Goal: Entertainment & Leisure: Browse casually

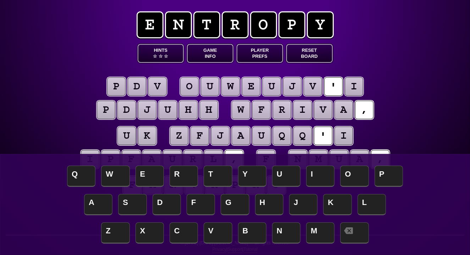
click at [225, 53] on button "Game Info" at bounding box center [210, 53] width 46 height 19
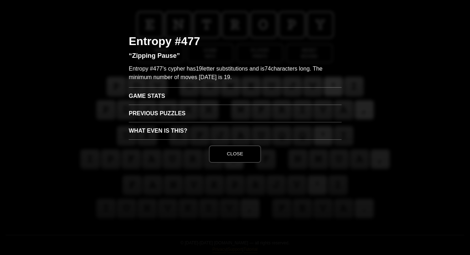
click at [160, 95] on h3 "Game Stats" at bounding box center [235, 95] width 213 height 17
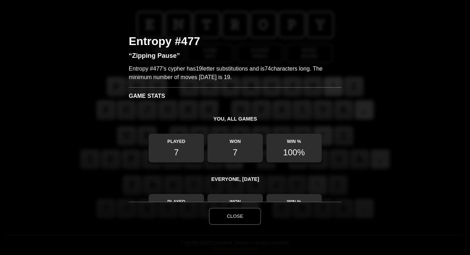
click at [234, 217] on button "Close" at bounding box center [235, 216] width 52 height 17
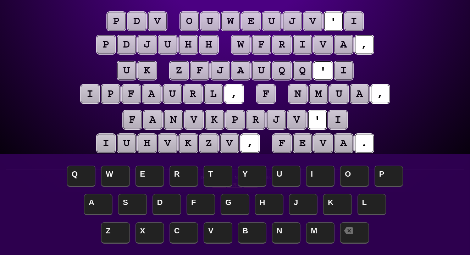
scroll to position [65, 0]
click at [353, 22] on puzzle-tile "i" at bounding box center [354, 21] width 18 height 18
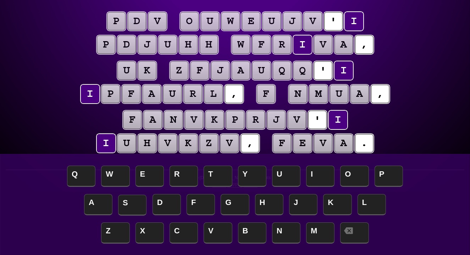
click at [127, 204] on span "S" at bounding box center [132, 205] width 28 height 21
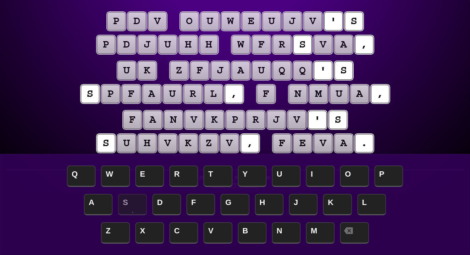
click at [269, 93] on puzzle-tile "f" at bounding box center [266, 94] width 18 height 18
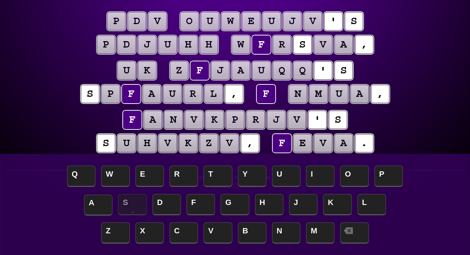
click at [97, 209] on span "A" at bounding box center [98, 205] width 28 height 21
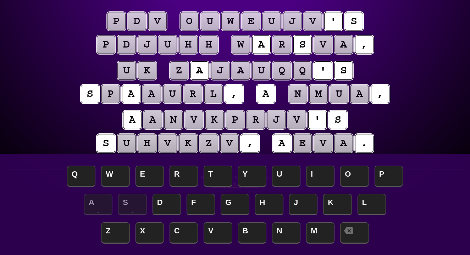
click at [286, 70] on puzzle-tile "q" at bounding box center [282, 70] width 18 height 18
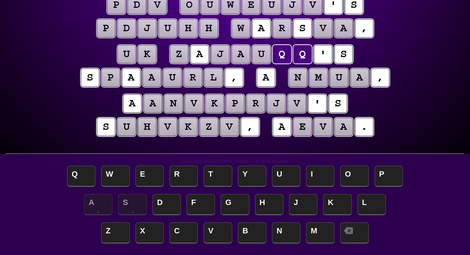
scroll to position [81, 0]
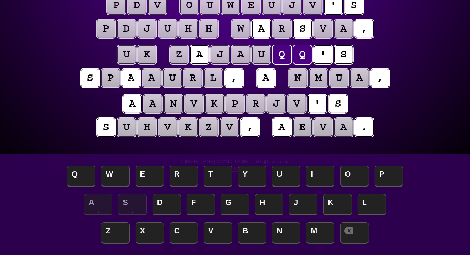
click at [28, 109] on div "e n t r o p y Hints ☆ ☆ ☆ Game Info Player Prefs Reset Board p d v o u w e u j …" at bounding box center [235, 47] width 470 height 257
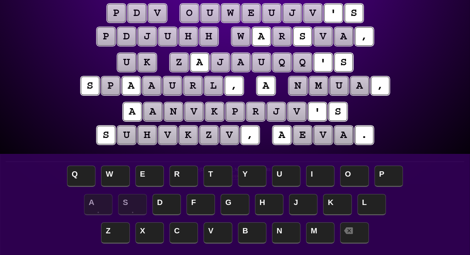
scroll to position [73, 0]
click at [187, 39] on puzzle-tile "h" at bounding box center [188, 36] width 18 height 18
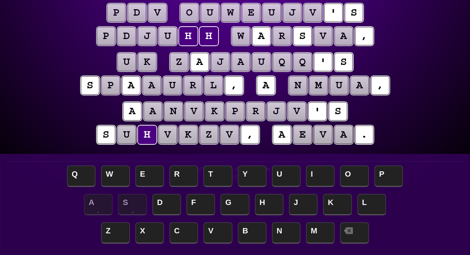
scroll to position [73, 0]
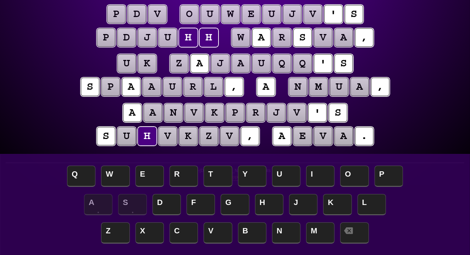
click at [45, 69] on div "e n t r o p y Hints ☆ ☆ ☆ Game Info Player Prefs Reset Board p d v o u w e u j …" at bounding box center [235, 56] width 470 height 257
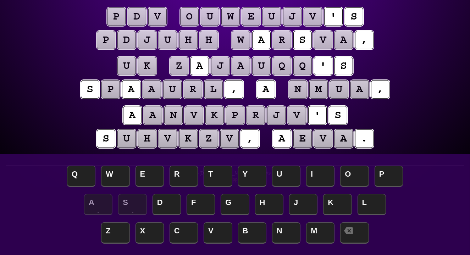
scroll to position [70, 0]
click at [161, 13] on puzzle-tile "v" at bounding box center [157, 16] width 18 height 18
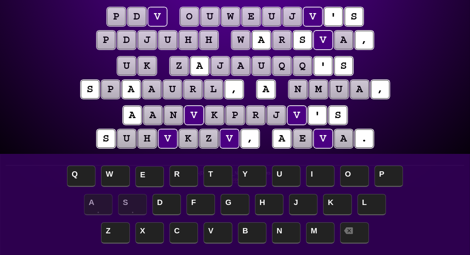
click at [155, 171] on span "E" at bounding box center [150, 176] width 28 height 21
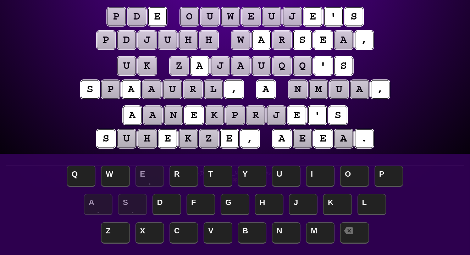
click at [141, 13] on puzzle-tile "d" at bounding box center [137, 16] width 18 height 18
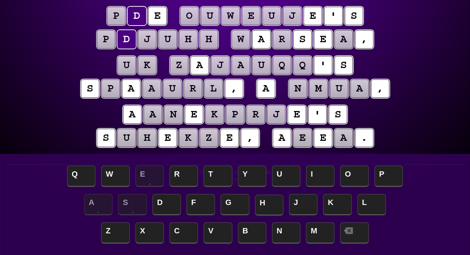
click at [267, 202] on span "H" at bounding box center [269, 205] width 28 height 21
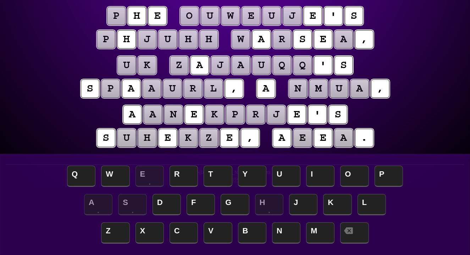
click at [115, 16] on puzzle-tile "p" at bounding box center [116, 16] width 18 height 18
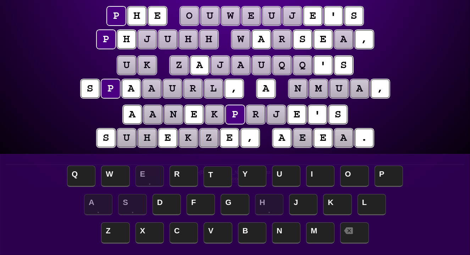
click at [222, 177] on span "T" at bounding box center [218, 176] width 28 height 21
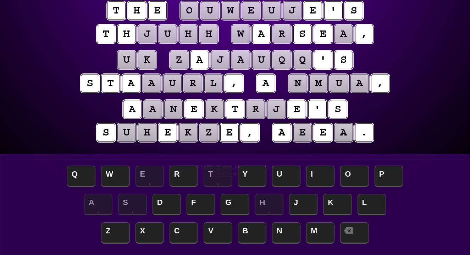
scroll to position [76, 0]
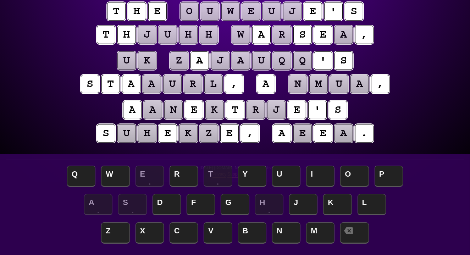
click at [164, 33] on puzzle-tile "u" at bounding box center [168, 35] width 18 height 18
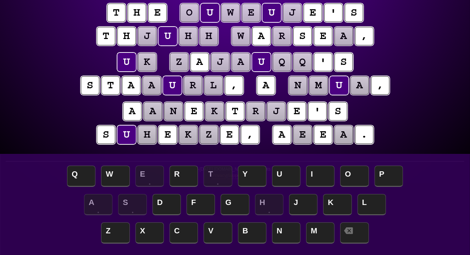
scroll to position [74, 0]
click at [314, 180] on span "I" at bounding box center [320, 176] width 28 height 21
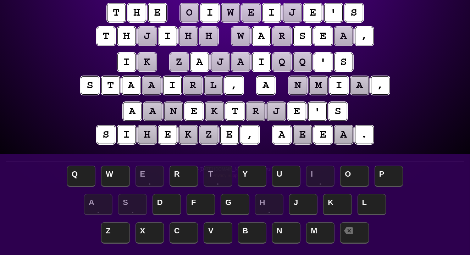
click at [148, 35] on puzzle-tile "j" at bounding box center [147, 36] width 18 height 18
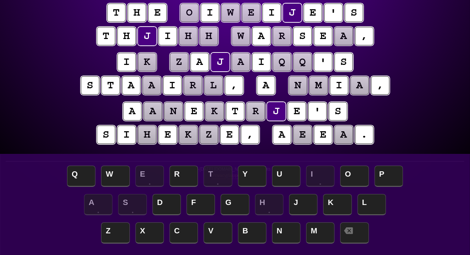
scroll to position [74, 0]
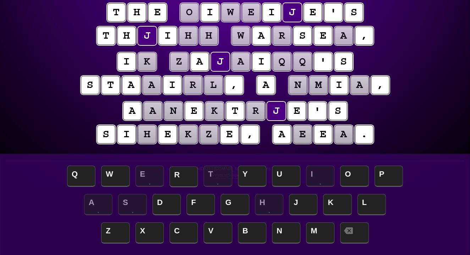
click at [185, 176] on span "R" at bounding box center [184, 176] width 28 height 21
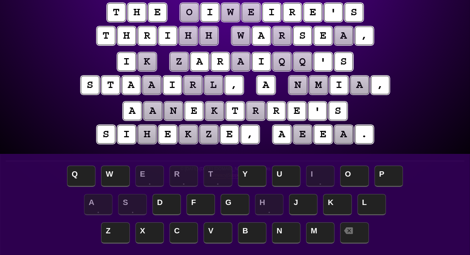
click at [187, 35] on puzzle-tile "h" at bounding box center [188, 36] width 18 height 18
click at [365, 202] on span "L" at bounding box center [372, 205] width 28 height 21
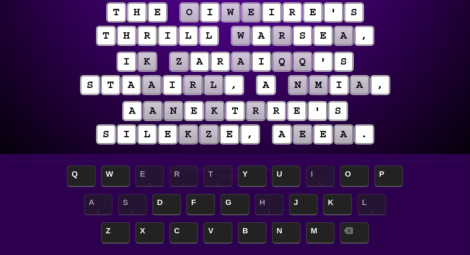
scroll to position [75, 0]
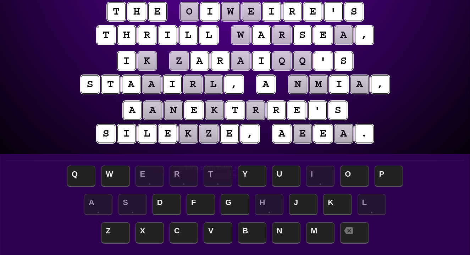
click at [146, 62] on puzzle-tile "k" at bounding box center [147, 61] width 18 height 18
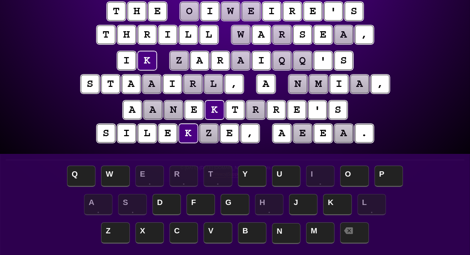
click at [281, 238] on span "N" at bounding box center [286, 233] width 28 height 21
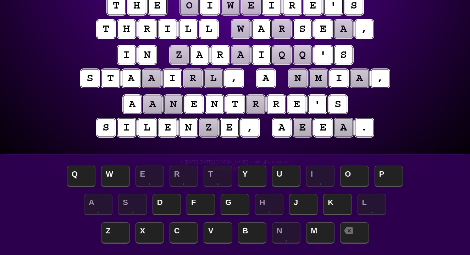
click at [213, 130] on puzzle-tile "z" at bounding box center [209, 128] width 18 height 18
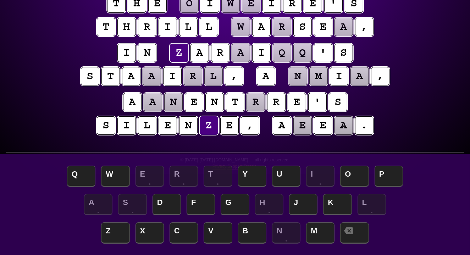
scroll to position [83, 0]
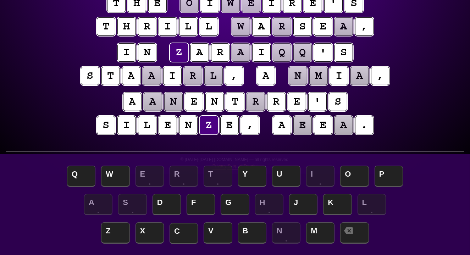
click at [176, 234] on span "C" at bounding box center [184, 233] width 28 height 21
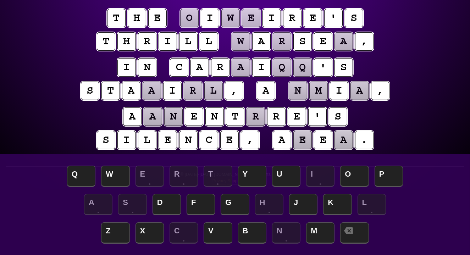
scroll to position [69, 0]
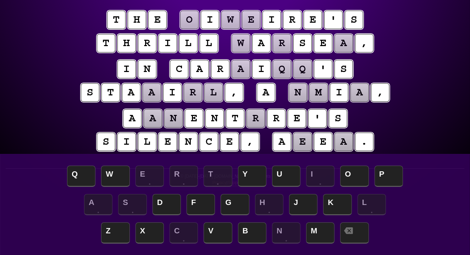
click at [255, 120] on puzzle-tile "r" at bounding box center [256, 118] width 18 height 18
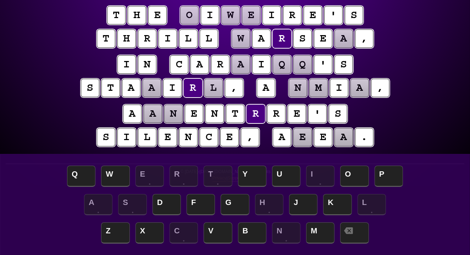
scroll to position [72, 0]
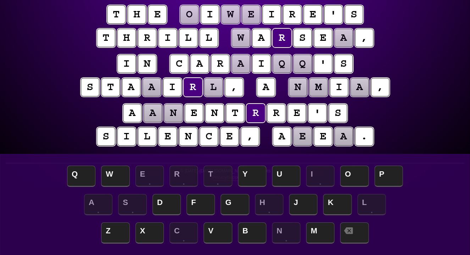
click at [343, 39] on puzzle-tile "a" at bounding box center [344, 38] width 18 height 18
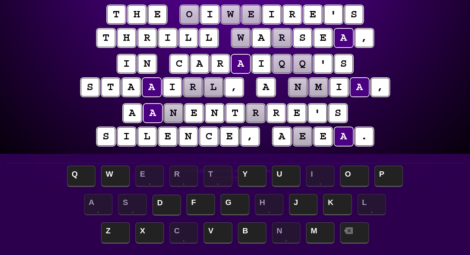
click at [159, 202] on span "D" at bounding box center [167, 205] width 28 height 21
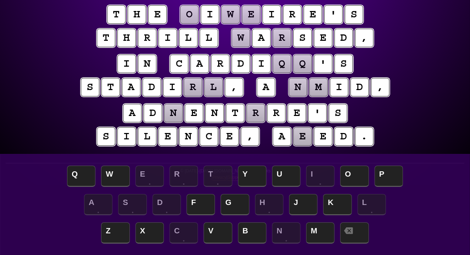
click at [191, 90] on puzzle-tile "r" at bounding box center [193, 87] width 18 height 18
click at [280, 177] on span "U" at bounding box center [286, 176] width 28 height 21
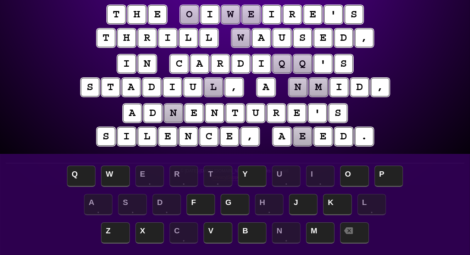
click at [213, 89] on puzzle-tile "l" at bounding box center [213, 87] width 18 height 18
click at [320, 228] on span "M" at bounding box center [320, 233] width 28 height 21
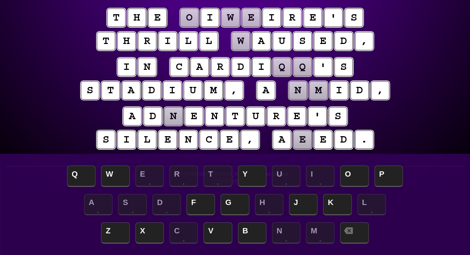
scroll to position [69, 0]
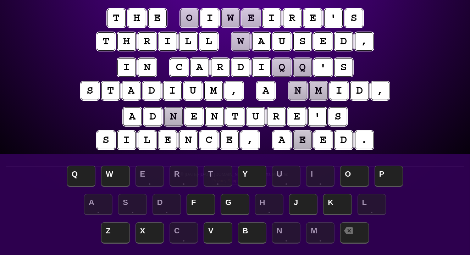
click at [173, 114] on puzzle-tile "n" at bounding box center [173, 117] width 18 height 18
click at [306, 140] on puzzle-tile "e" at bounding box center [303, 140] width 18 height 18
click at [320, 94] on puzzle-tile "m" at bounding box center [319, 91] width 18 height 18
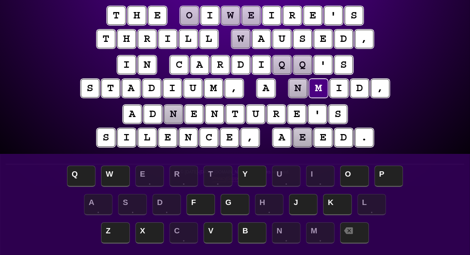
click at [248, 35] on puzzle-tile "w" at bounding box center [241, 39] width 18 height 18
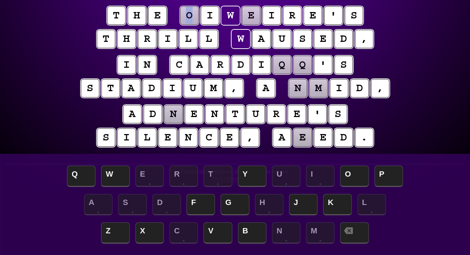
click at [189, 16] on puzzle-tile "o" at bounding box center [189, 15] width 18 height 18
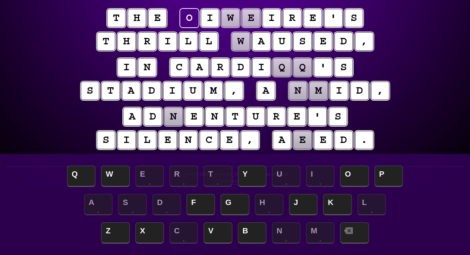
scroll to position [71, 0]
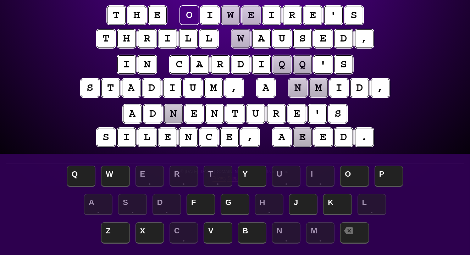
click at [282, 64] on puzzle-tile "q" at bounding box center [282, 64] width 18 height 18
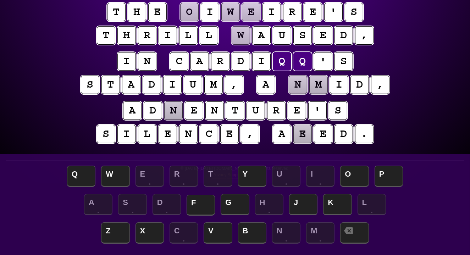
click at [193, 204] on span "F" at bounding box center [201, 205] width 28 height 21
click at [172, 116] on puzzle-tile "n" at bounding box center [173, 111] width 18 height 18
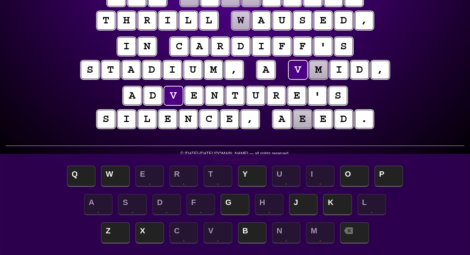
scroll to position [90, 0]
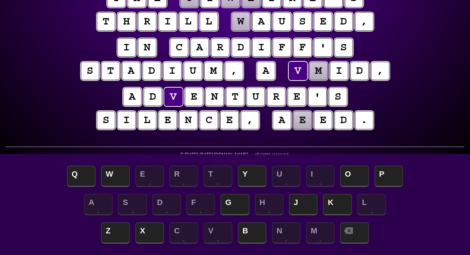
click at [318, 70] on puzzle-tile "m" at bounding box center [319, 71] width 18 height 18
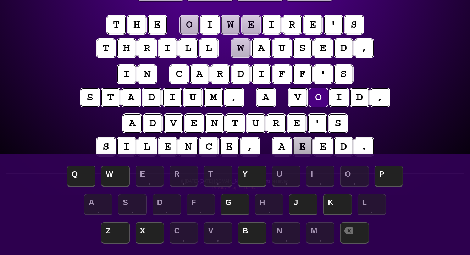
scroll to position [64, 0]
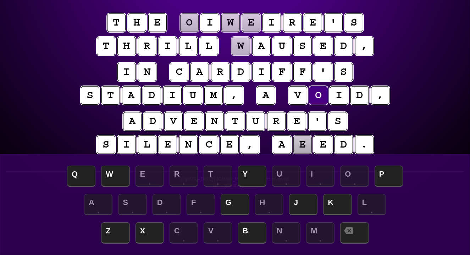
click at [443, 97] on div "e n t r o p y Hints ★ ☆ ☆ Game Info Player Prefs Reset Board t h e o i w e i r …" at bounding box center [235, 64] width 470 height 257
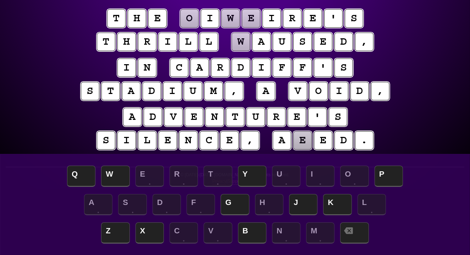
scroll to position [68, 0]
click at [239, 44] on puzzle-tile "w" at bounding box center [241, 42] width 18 height 18
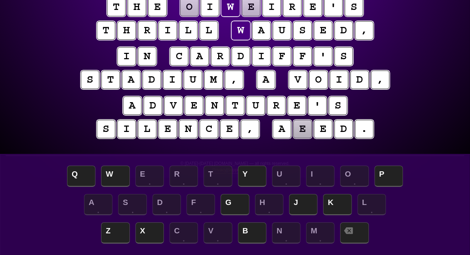
scroll to position [76, 0]
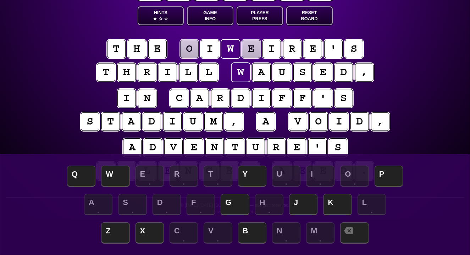
click at [160, 19] on span "☆" at bounding box center [161, 19] width 4 height 6
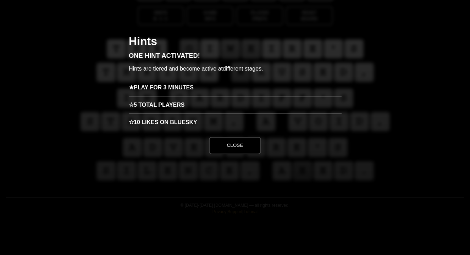
scroll to position [38, 0]
click at [158, 88] on h3 "★ Play for 3 minutes" at bounding box center [235, 87] width 213 height 17
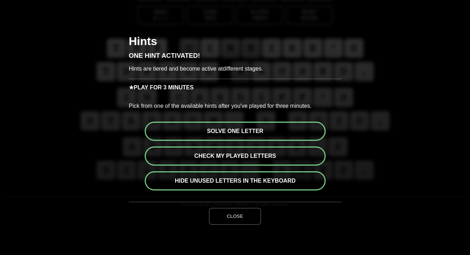
click at [246, 131] on button "Solve one letter" at bounding box center [235, 131] width 181 height 19
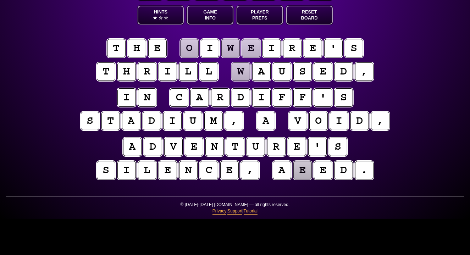
click at [242, 112] on puzzle-tile "," at bounding box center [234, 121] width 18 height 18
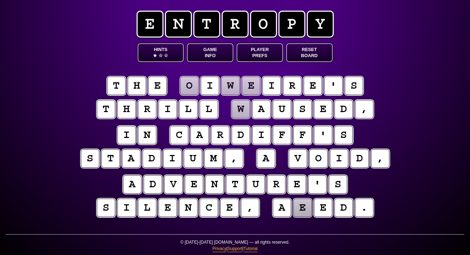
scroll to position [1, 0]
click at [240, 106] on puzzle-tile "w" at bounding box center [240, 109] width 19 height 19
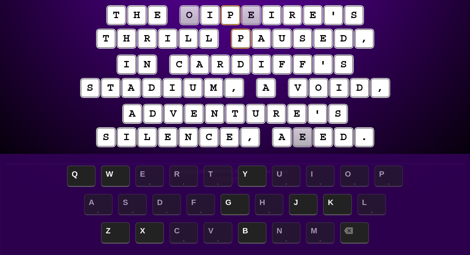
scroll to position [72, 0]
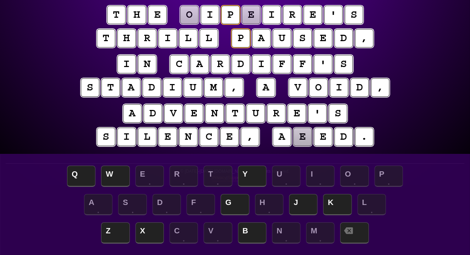
click at [266, 64] on puzzle-tile "i" at bounding box center [261, 64] width 20 height 20
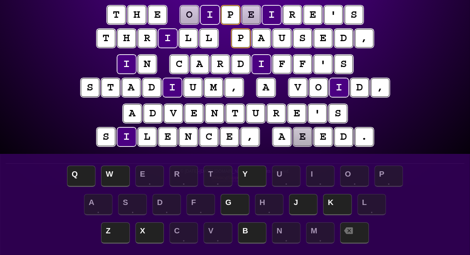
click at [266, 64] on puzzle-tile "i" at bounding box center [261, 64] width 18 height 18
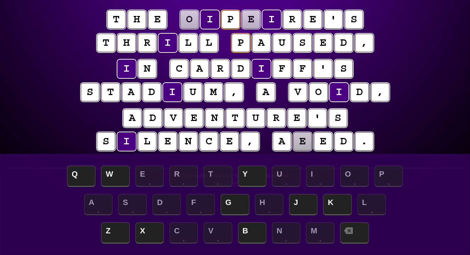
click at [61, 47] on puzzle-line "t h e o i p e i r e ' s t h r i l l p a u s e d ," at bounding box center [235, 32] width 363 height 46
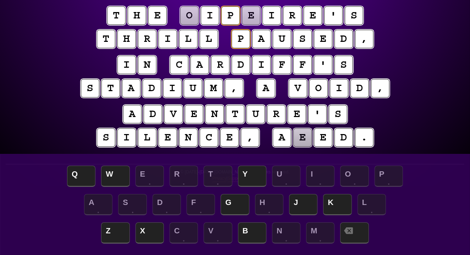
scroll to position [71, 0]
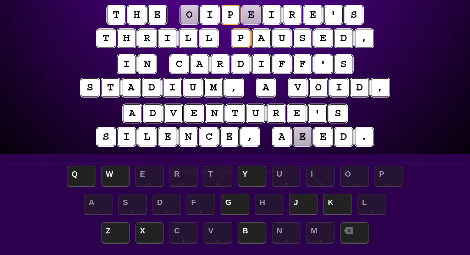
click at [292, 16] on puzzle-tile "r" at bounding box center [292, 15] width 18 height 18
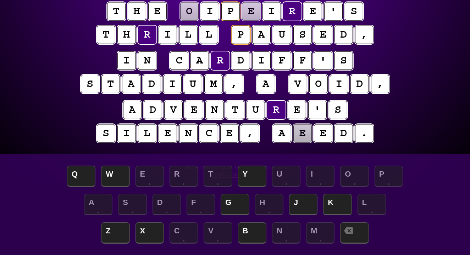
scroll to position [76, 0]
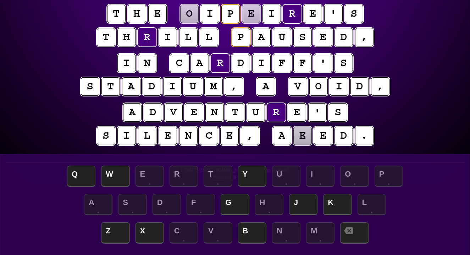
click at [306, 13] on puzzle-tile "e" at bounding box center [312, 13] width 19 height 19
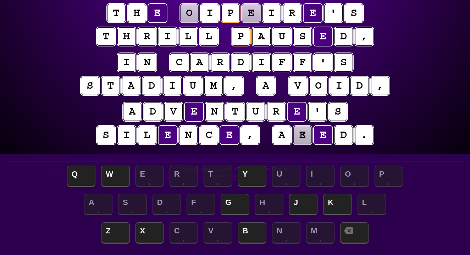
click at [49, 48] on div "e n t r o p y Hints ★ ☆ ☆ Game Info Player Prefs Reset Board t h e o i p e i r …" at bounding box center [235, 55] width 470 height 257
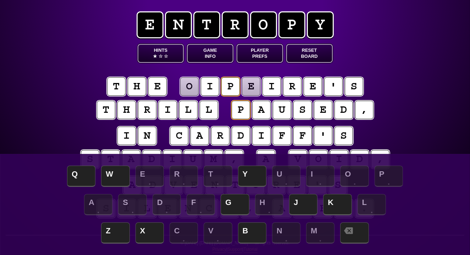
scroll to position [0, 0]
click at [169, 54] on button "Hints ★ ☆ ☆" at bounding box center [161, 53] width 46 height 19
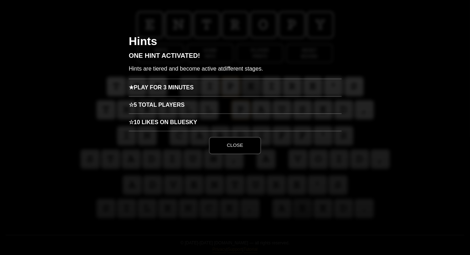
click at [236, 101] on h3 "☆ 5 Total Players" at bounding box center [235, 104] width 213 height 17
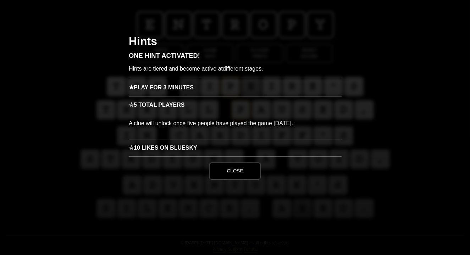
click at [235, 173] on button "Close" at bounding box center [235, 171] width 52 height 17
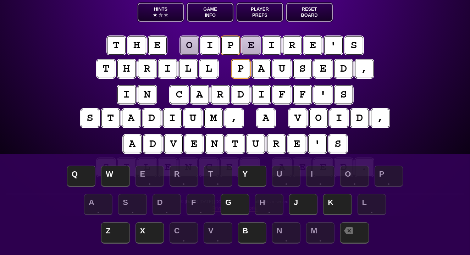
scroll to position [41, 0]
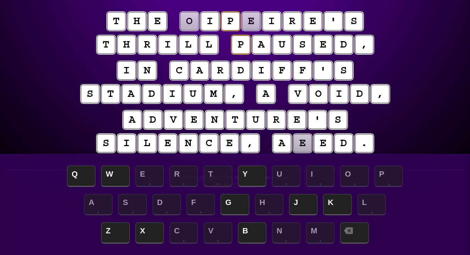
scroll to position [65, 0]
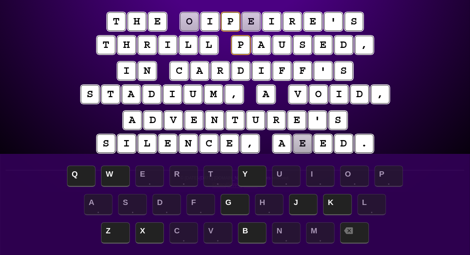
click at [180, 70] on puzzle-tile "c" at bounding box center [179, 71] width 18 height 18
click at [199, 71] on puzzle-tile "a" at bounding box center [200, 71] width 18 height 18
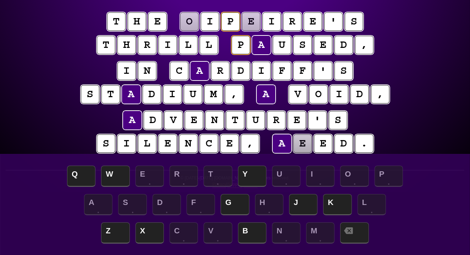
scroll to position [65, 0]
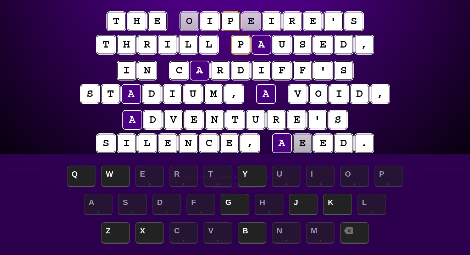
click at [221, 71] on puzzle-tile "r" at bounding box center [220, 70] width 19 height 19
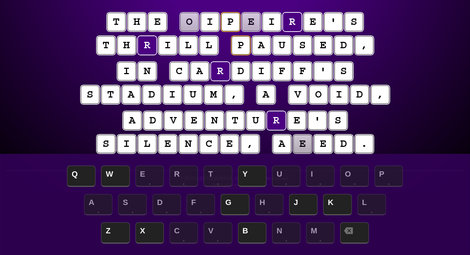
click at [238, 70] on puzzle-tile "d" at bounding box center [240, 71] width 19 height 19
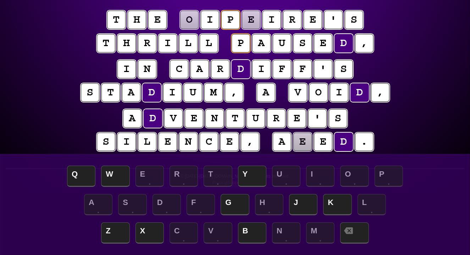
scroll to position [67, 0]
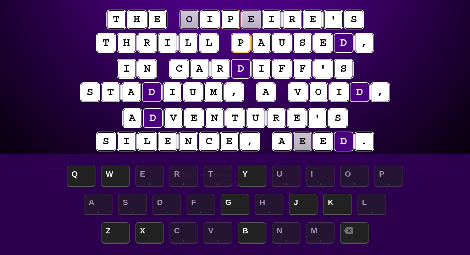
click at [261, 67] on puzzle-tile "i" at bounding box center [261, 69] width 18 height 18
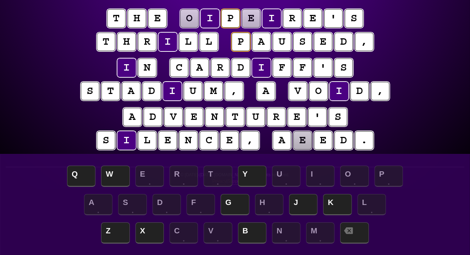
scroll to position [69, 0]
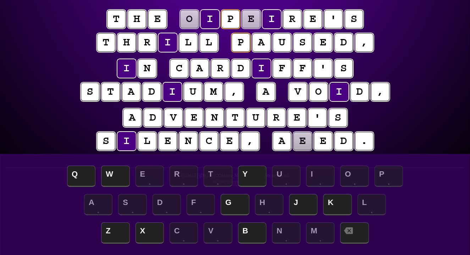
click at [275, 67] on puzzle-tile "f" at bounding box center [282, 68] width 19 height 19
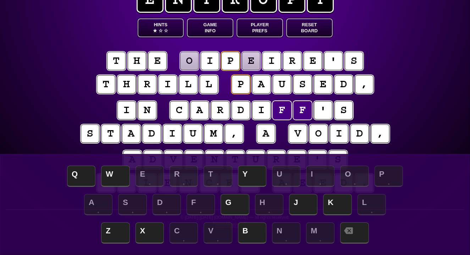
scroll to position [26, 0]
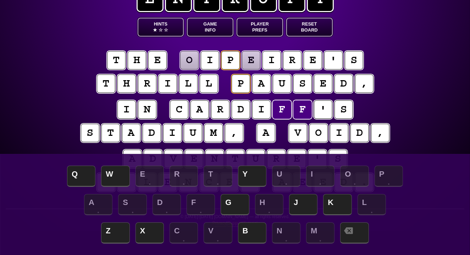
click at [48, 36] on div "e n t r o p y Hints ★ ☆ ☆ Game Info Player Prefs Reset Board t h e o i p e i r …" at bounding box center [235, 102] width 470 height 257
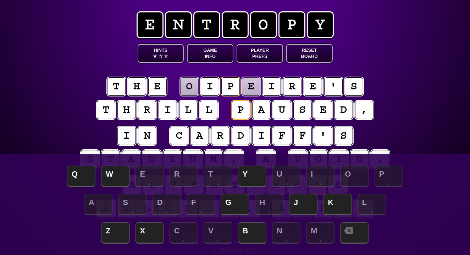
scroll to position [0, 0]
click at [211, 53] on button "Game Info" at bounding box center [210, 53] width 46 height 19
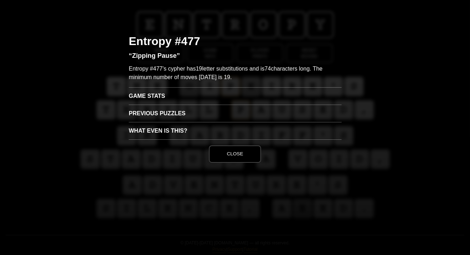
click at [234, 154] on button "Close" at bounding box center [235, 154] width 52 height 17
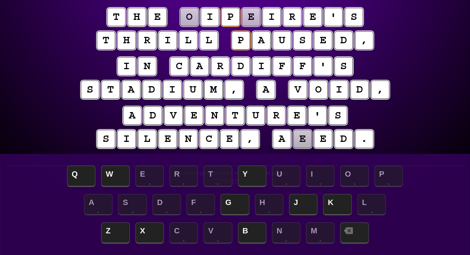
scroll to position [70, 0]
click at [115, 16] on puzzle-tile "t" at bounding box center [116, 17] width 18 height 18
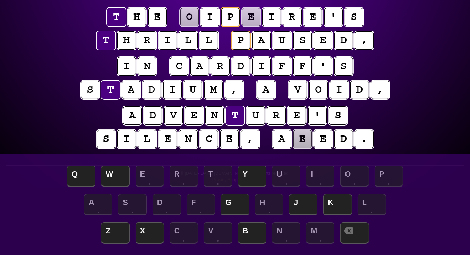
click at [134, 17] on puzzle-tile "h" at bounding box center [137, 17] width 18 height 18
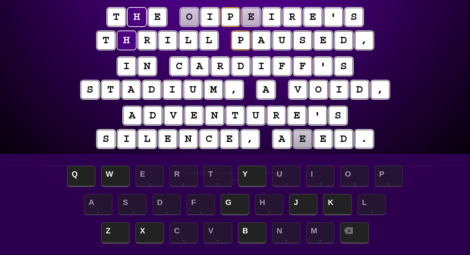
click at [158, 18] on puzzle-tile "e" at bounding box center [157, 17] width 18 height 18
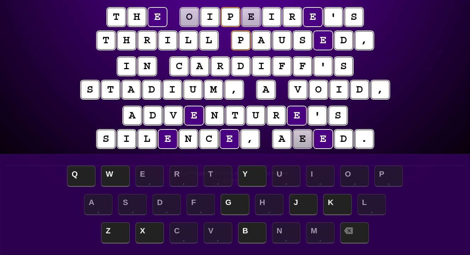
click at [158, 18] on puzzle-tile "e" at bounding box center [157, 16] width 19 height 19
click at [80, 19] on puzzle-line "t h e o i p e i r e ' s t h r i l l p a u s e d ," at bounding box center [235, 29] width 363 height 46
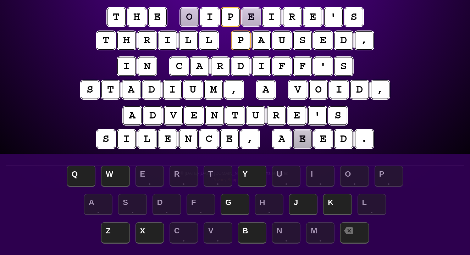
scroll to position [69, 0]
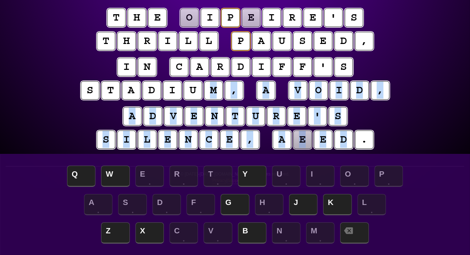
drag, startPoint x: 349, startPoint y: 136, endPoint x: 205, endPoint y: 89, distance: 151.5
click at [205, 89] on entropy-puzzle "t h e o i p e i r e ' s t h r i l l p a u s e d , i n c a r d i f f ' s s t a d…" at bounding box center [235, 80] width 363 height 172
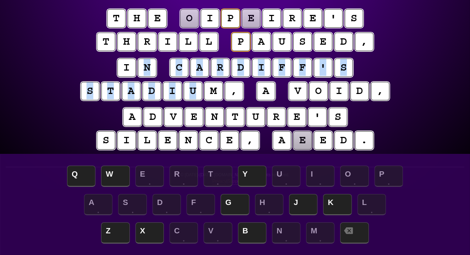
drag, startPoint x: 205, startPoint y: 89, endPoint x: 143, endPoint y: 71, distance: 64.6
click at [143, 71] on puzzle-line "i n c a r d i f f ' s s t a d i u m , a v o i d ," at bounding box center [235, 80] width 363 height 46
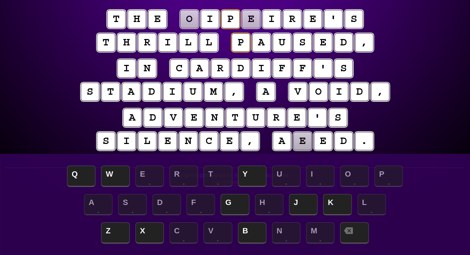
click at [405, 131] on puzzle-line "a d v e n t u r e ' s s i l e n c e , a e e d ." at bounding box center [235, 130] width 363 height 46
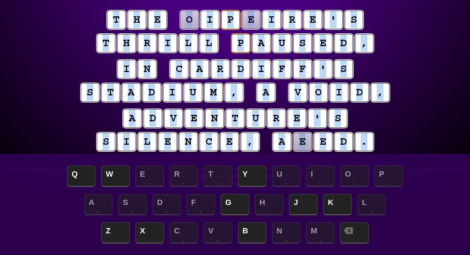
drag, startPoint x: 398, startPoint y: 134, endPoint x: 108, endPoint y: 12, distance: 315.0
click at [108, 12] on entropy-puzzle "t h e o i p e i r e ' s t h r i l l p a u s e d , i n c a r d i f f ' s s t a d…" at bounding box center [235, 82] width 363 height 172
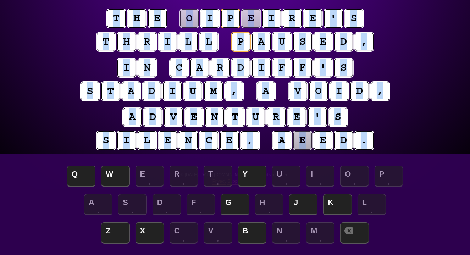
scroll to position [67, 0]
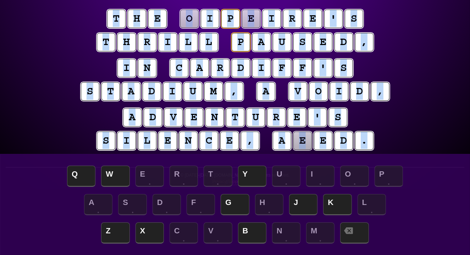
click at [72, 21] on puzzle-line "t h e o i p e i r e ' s t h r i l l p a u s e d ," at bounding box center [235, 31] width 363 height 46
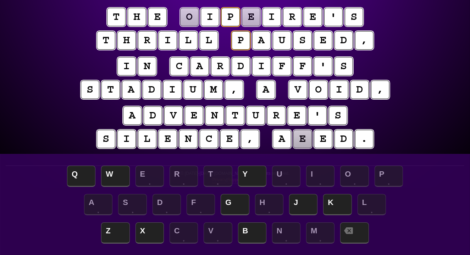
scroll to position [70, 0]
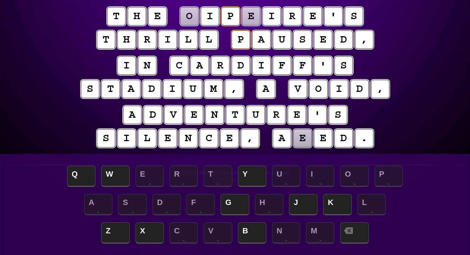
click at [298, 87] on puzzle-tile "v" at bounding box center [298, 89] width 18 height 18
click at [298, 87] on puzzle-tile "v" at bounding box center [298, 89] width 19 height 19
click at [410, 64] on puzzle-line "i n c a r d i f f ' s s t a d i u m , a v o i d ," at bounding box center [235, 78] width 363 height 46
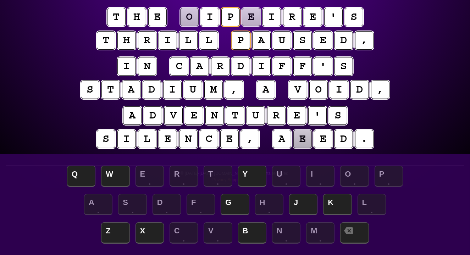
click at [263, 38] on puzzle-tile "a" at bounding box center [261, 40] width 18 height 18
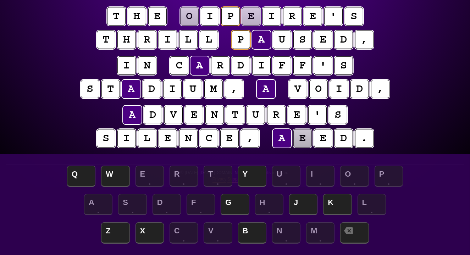
scroll to position [71, 0]
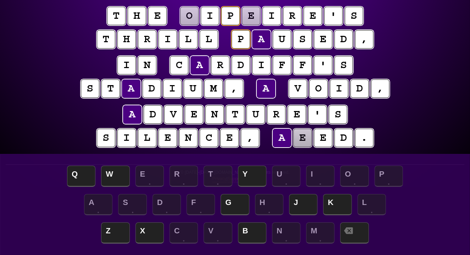
click at [64, 64] on puzzle-line "i n c a r d i f f ' s s t a d i u m , a v o i d ," at bounding box center [235, 77] width 363 height 46
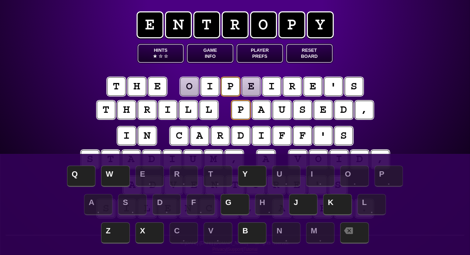
scroll to position [0, 0]
click at [165, 55] on span "☆" at bounding box center [166, 56] width 4 height 6
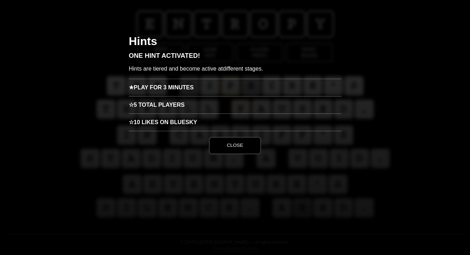
click at [166, 122] on h3 "☆ 10 Likes on Bluesky" at bounding box center [235, 122] width 213 height 17
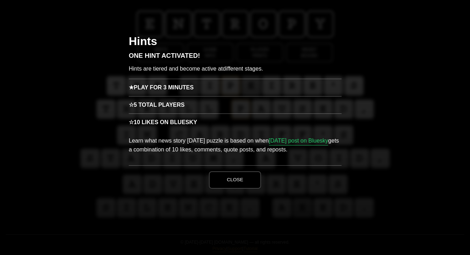
click at [292, 142] on link "[DATE] post on Bluesky" at bounding box center [299, 141] width 60 height 9
